Goal: Book appointment/travel/reservation

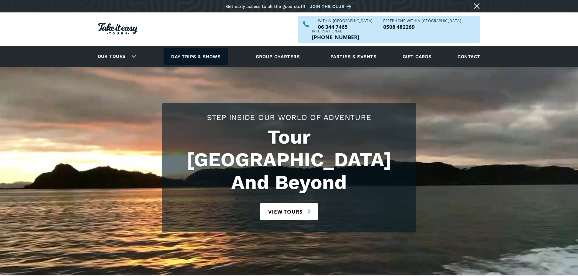
click at [213, 48] on link "Day trips & shows" at bounding box center [195, 56] width 65 height 17
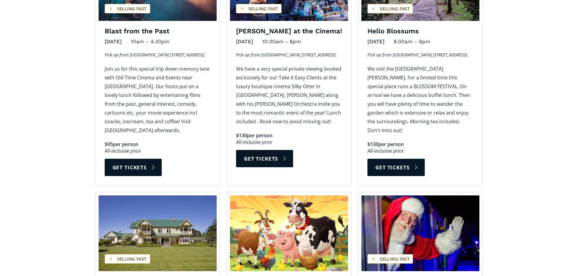
scroll to position [546, 0]
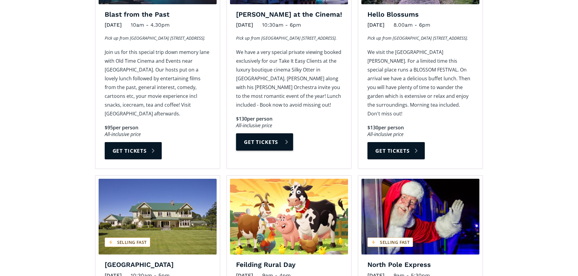
click at [250, 133] on link "Get tickets" at bounding box center [264, 141] width 57 height 17
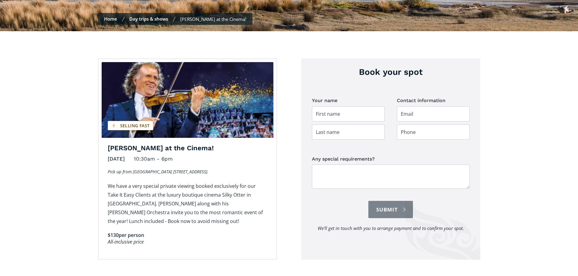
scroll to position [212, 0]
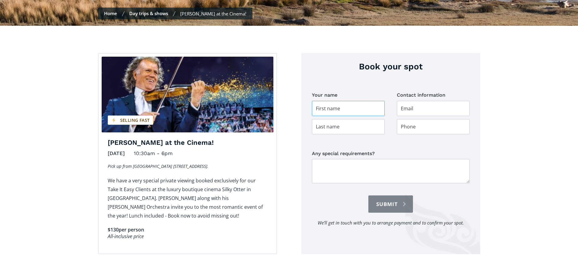
click at [329, 101] on input "Day trip booking" at bounding box center [348, 108] width 73 height 15
type input "[PERSON_NAME]"
click at [416, 102] on input "Day trip booking" at bounding box center [433, 108] width 73 height 15
type input "[PERSON_NAME][EMAIL_ADDRESS][DOMAIN_NAME]"
click at [372, 119] on input "Day trip booking" at bounding box center [348, 126] width 73 height 15
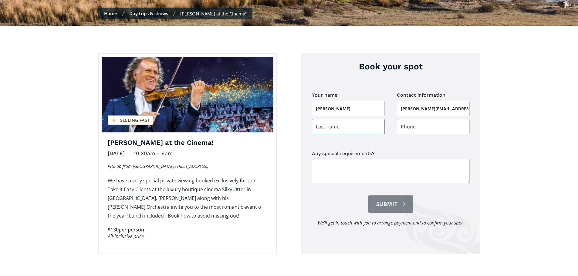
type input "Dazzler"
click at [408, 119] on input "Day trip booking" at bounding box center [433, 126] width 73 height 15
type input "021696969"
click at [403, 196] on input "Submit" at bounding box center [390, 204] width 44 height 17
type input "Please wait..."
